Goal: Transaction & Acquisition: Purchase product/service

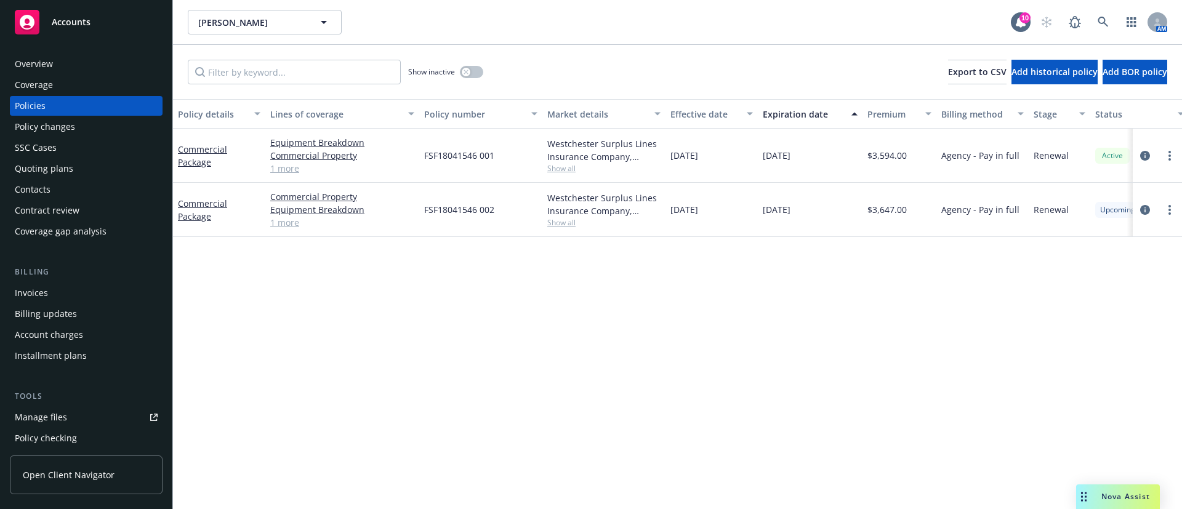
drag, startPoint x: 135, startPoint y: 167, endPoint x: 145, endPoint y: 167, distance: 9.2
click at [135, 167] on div "Quoting plans" at bounding box center [86, 169] width 143 height 20
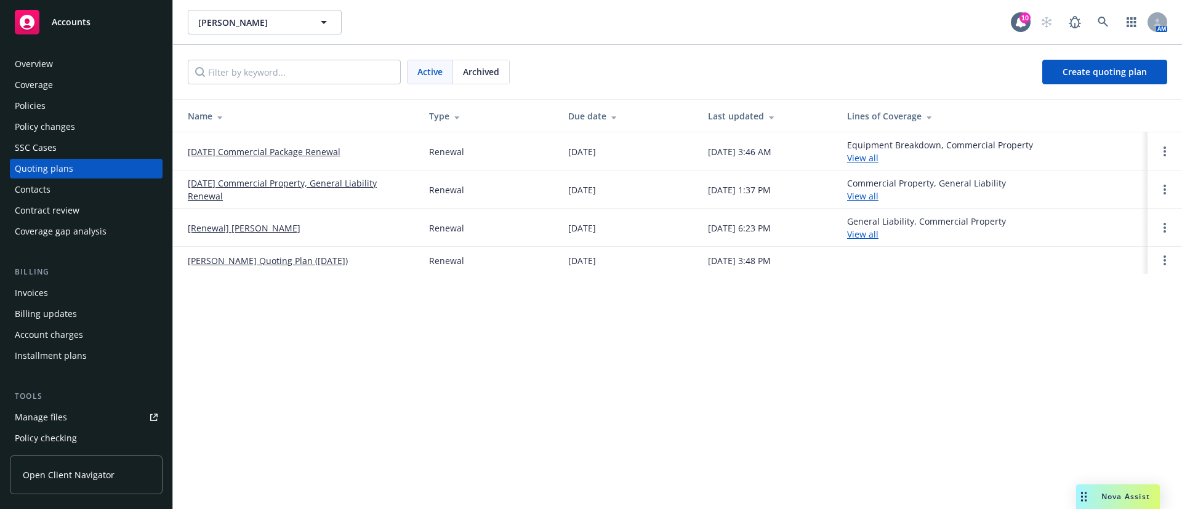
click at [277, 148] on link "[DATE] Commercial Package Renewal" at bounding box center [264, 151] width 153 height 13
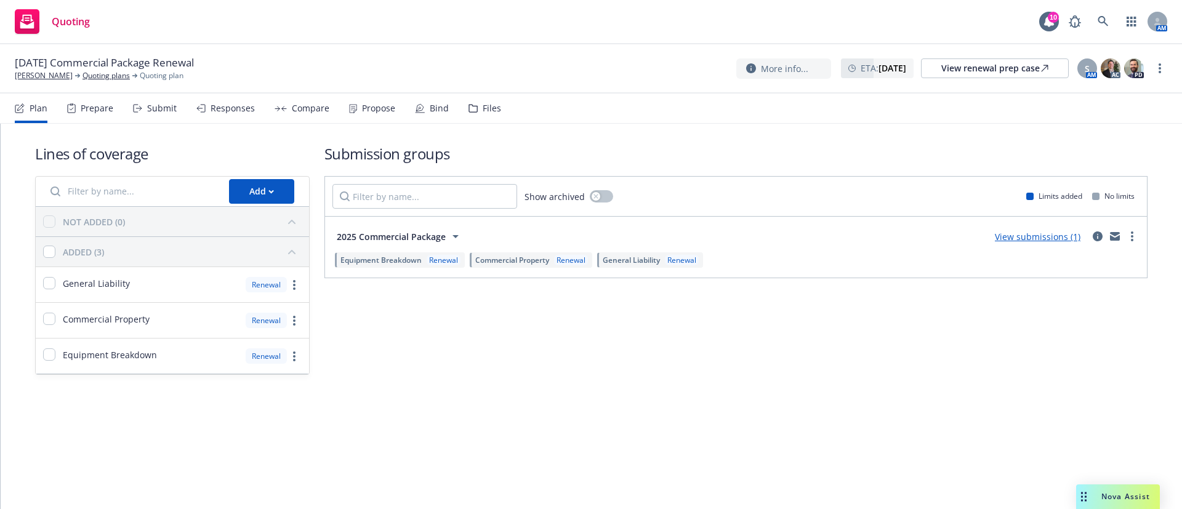
click at [425, 116] on div "Bind" at bounding box center [432, 109] width 34 height 30
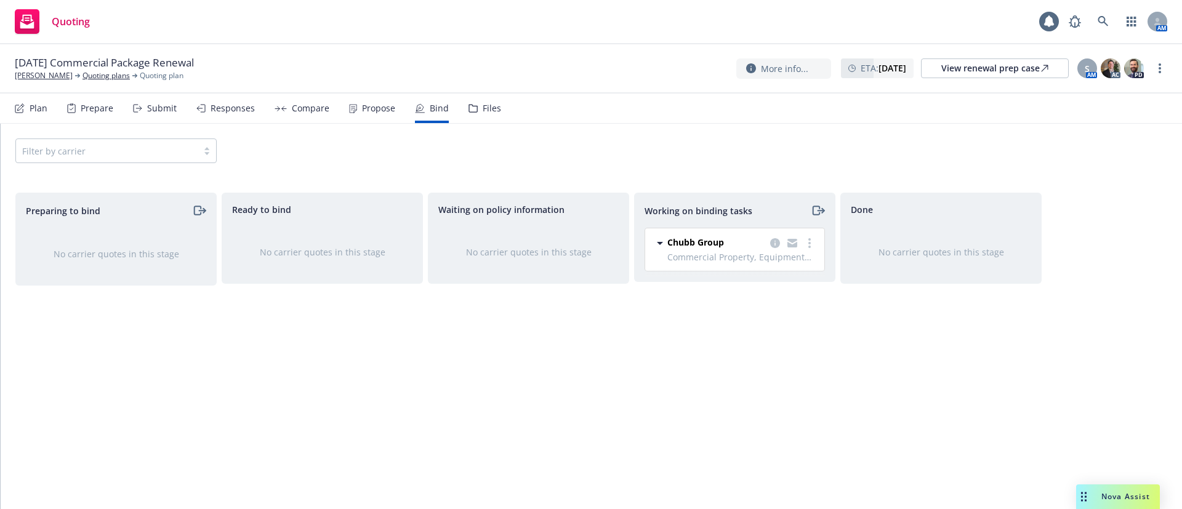
click at [394, 117] on div "Plan Prepare Submit Responses Compare Propose Bind Files" at bounding box center [258, 109] width 486 height 30
click at [382, 114] on div "Propose" at bounding box center [372, 109] width 46 height 30
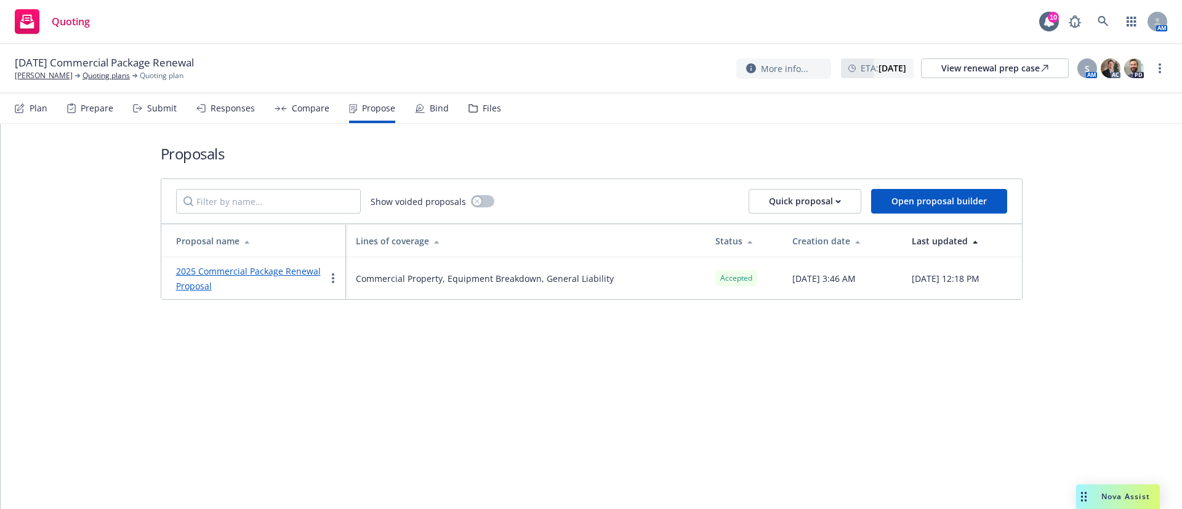
click at [225, 270] on link "2025 Commercial Package Renewal Proposal" at bounding box center [248, 278] width 145 height 26
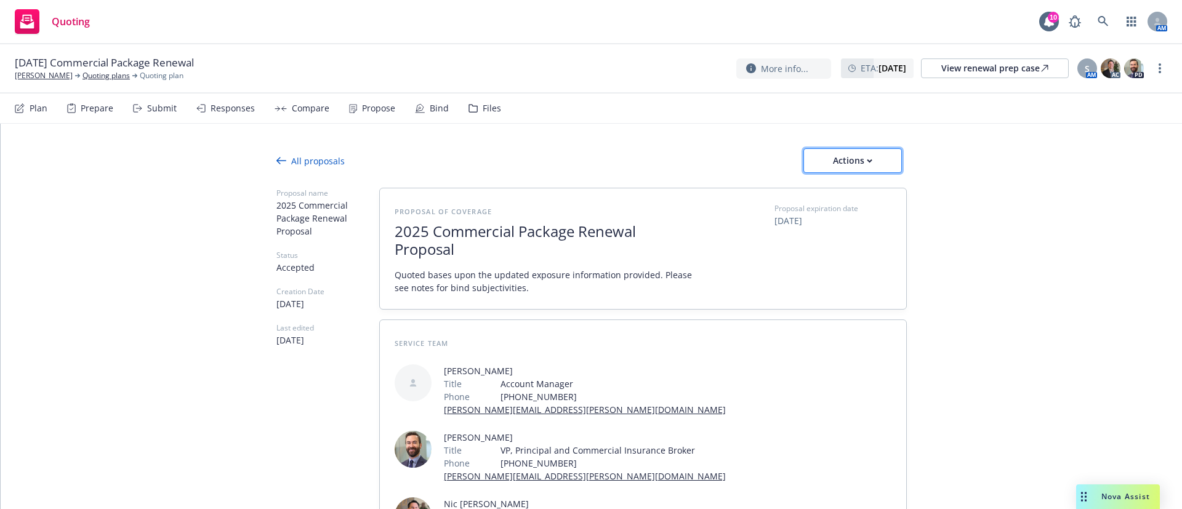
click at [876, 169] on button "Actions" at bounding box center [852, 160] width 98 height 25
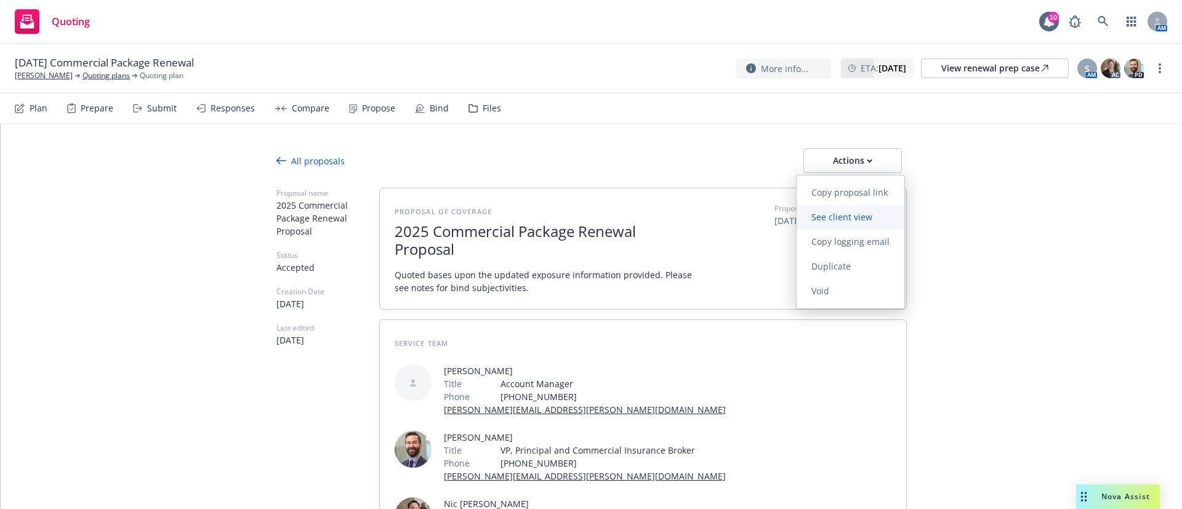
click at [883, 211] on span "See client view" at bounding box center [841, 217] width 90 height 12
type textarea "x"
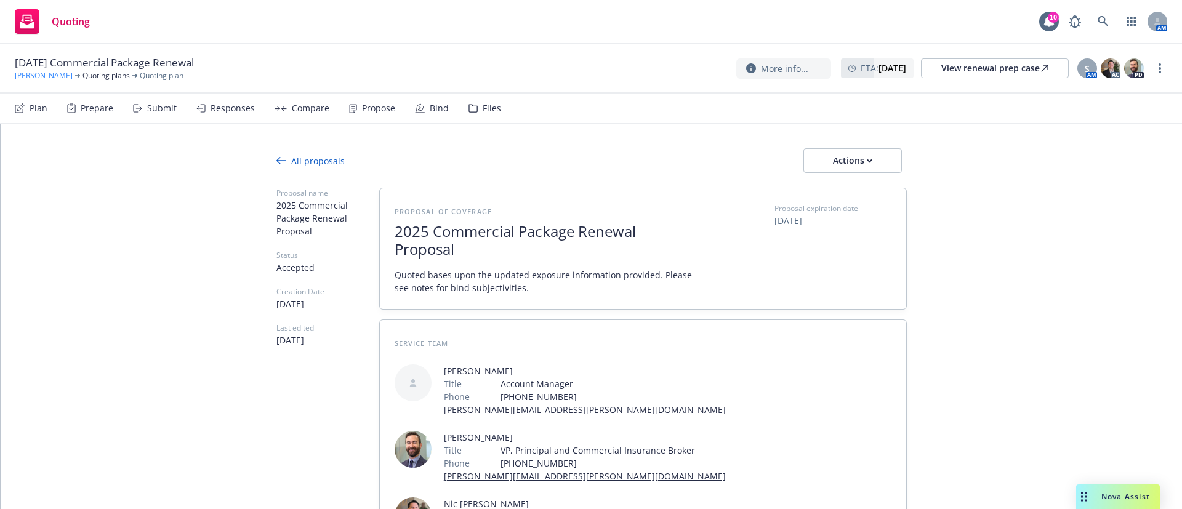
click at [68, 78] on link "[PERSON_NAME]" at bounding box center [44, 75] width 58 height 11
